Goal: Book appointment/travel/reservation

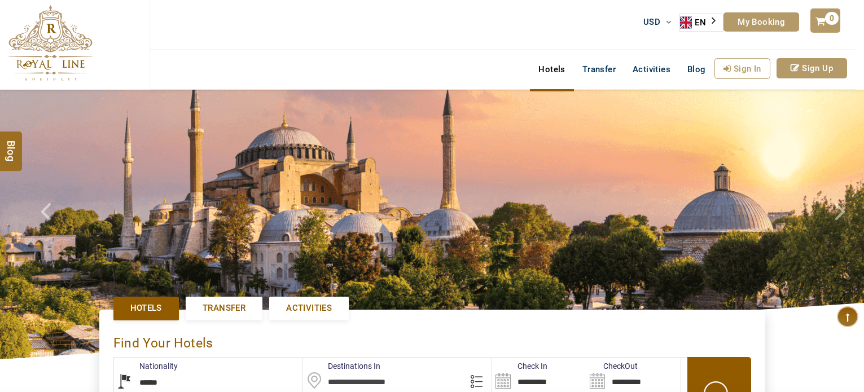
select select "******"
click at [654, 69] on link "Activities" at bounding box center [651, 69] width 55 height 23
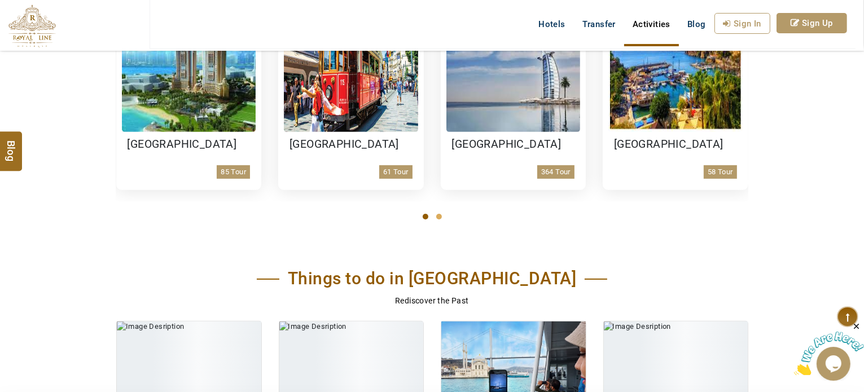
drag, startPoint x: 357, startPoint y: 113, endPoint x: 388, endPoint y: 233, distance: 123.4
click at [357, 113] on img at bounding box center [351, 70] width 134 height 124
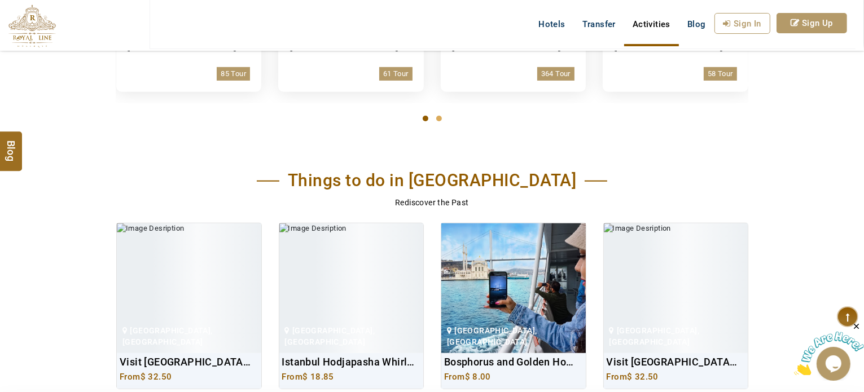
scroll to position [733, 0]
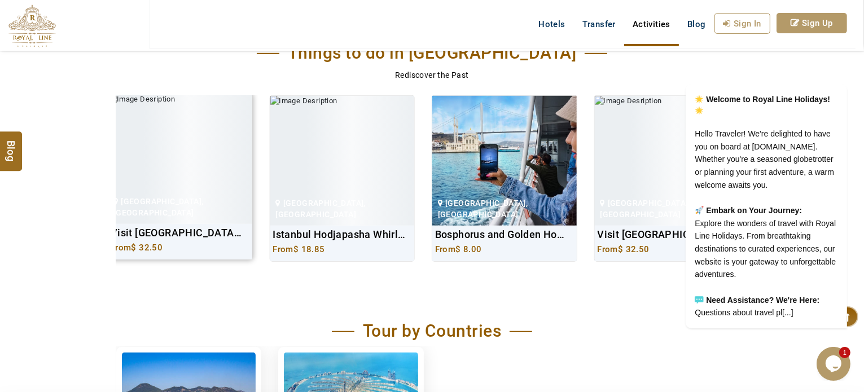
drag, startPoint x: 181, startPoint y: 228, endPoint x: 308, endPoint y: 252, distance: 129.7
click at [330, 256] on div "Istanbul Hodjapasha Whirling Dervishes Show and Exhibition From $ 18.85" at bounding box center [342, 244] width 144 height 36
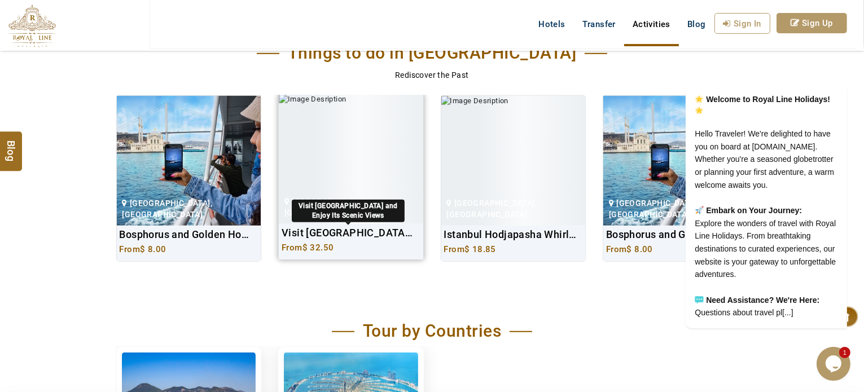
click at [316, 236] on h3 "Visit Princes Islands and Enjoy Its Scenic Views" at bounding box center [348, 233] width 133 height 12
